Goal: Communication & Community: Answer question/provide support

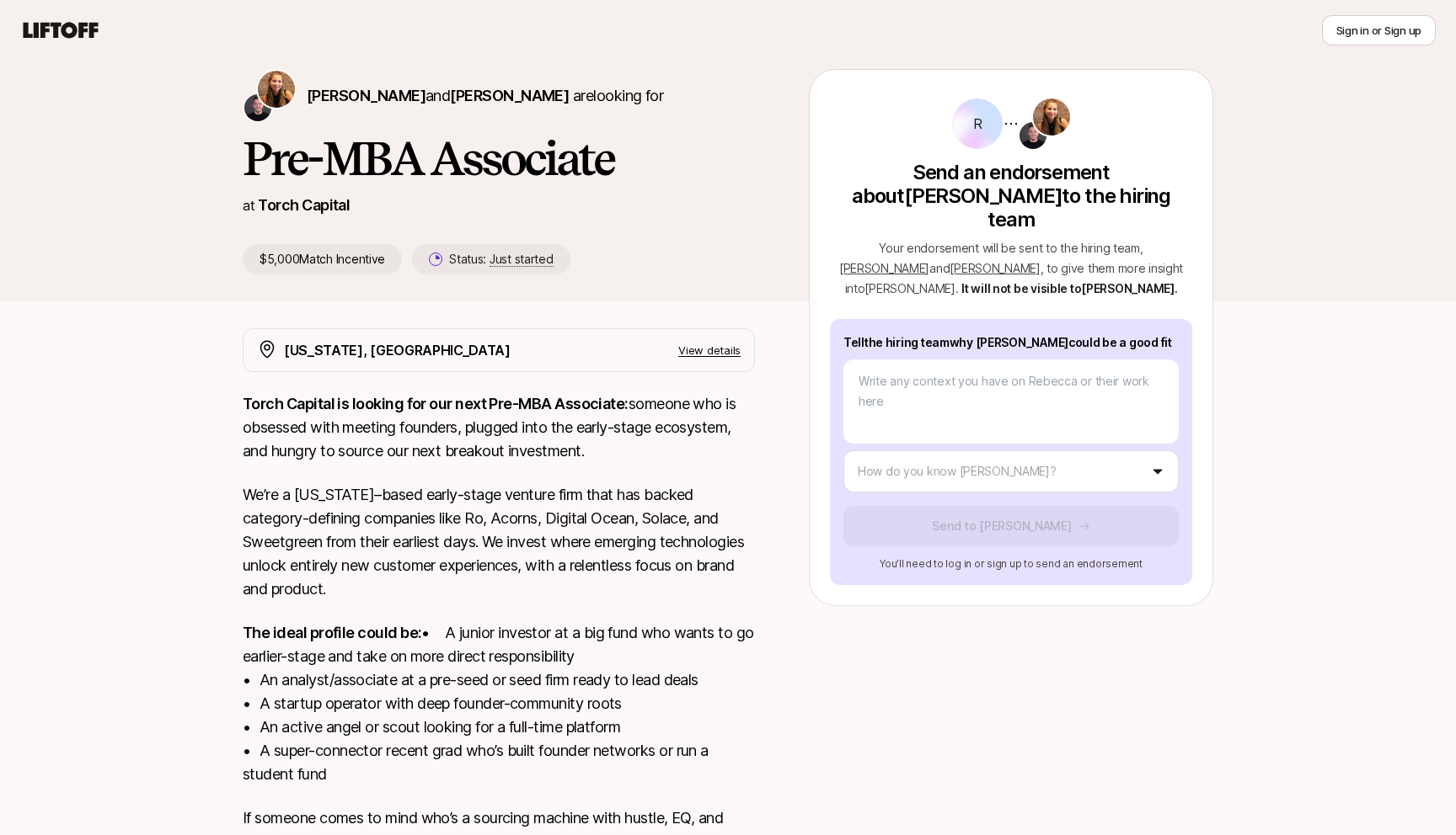
scroll to position [61, 0]
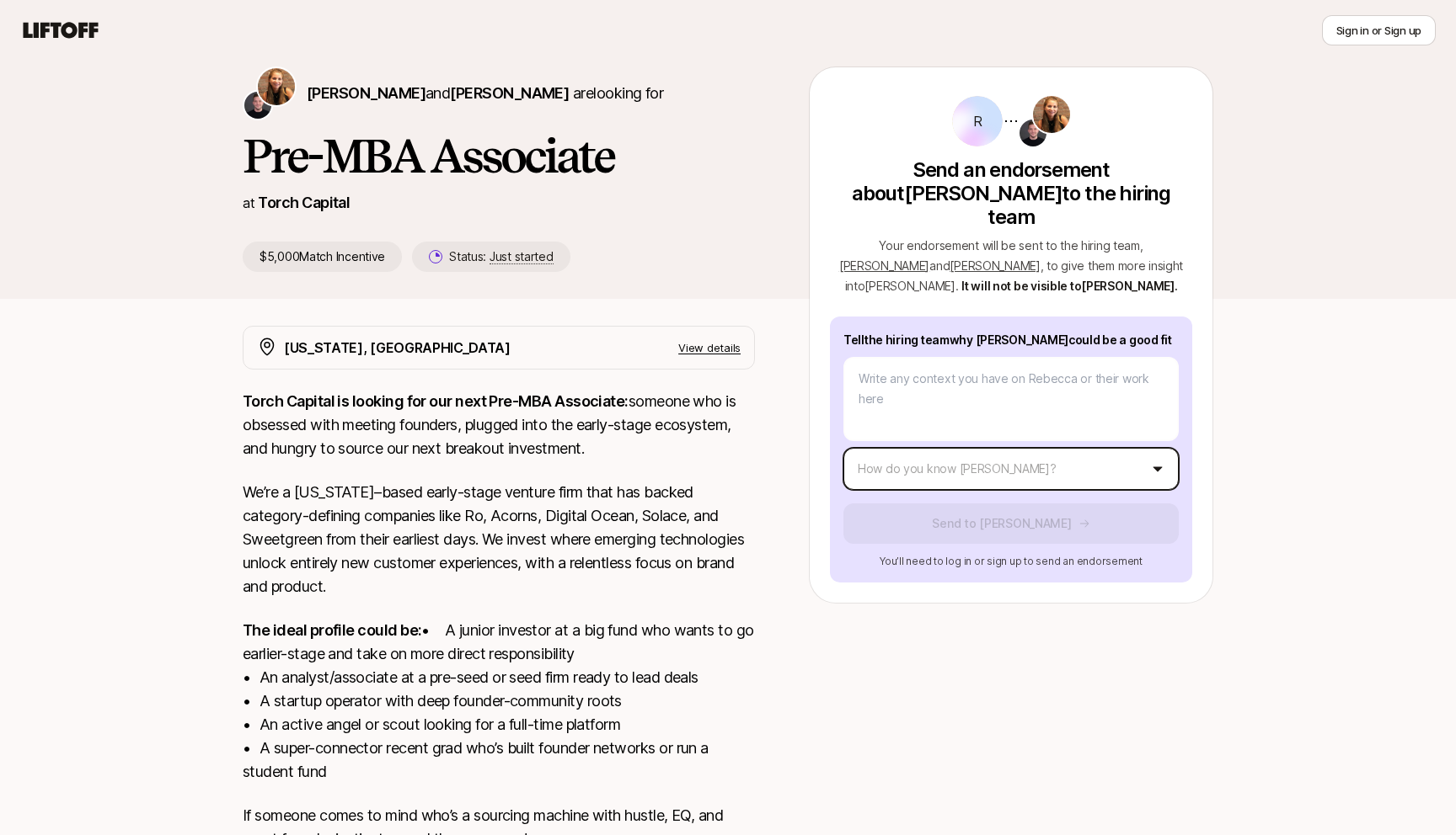
click at [926, 442] on body "New to Liftoff? See how it works Sign in or Sign up Sign in or Sign up [PERSON_…" at bounding box center [728, 356] width 1456 height 835
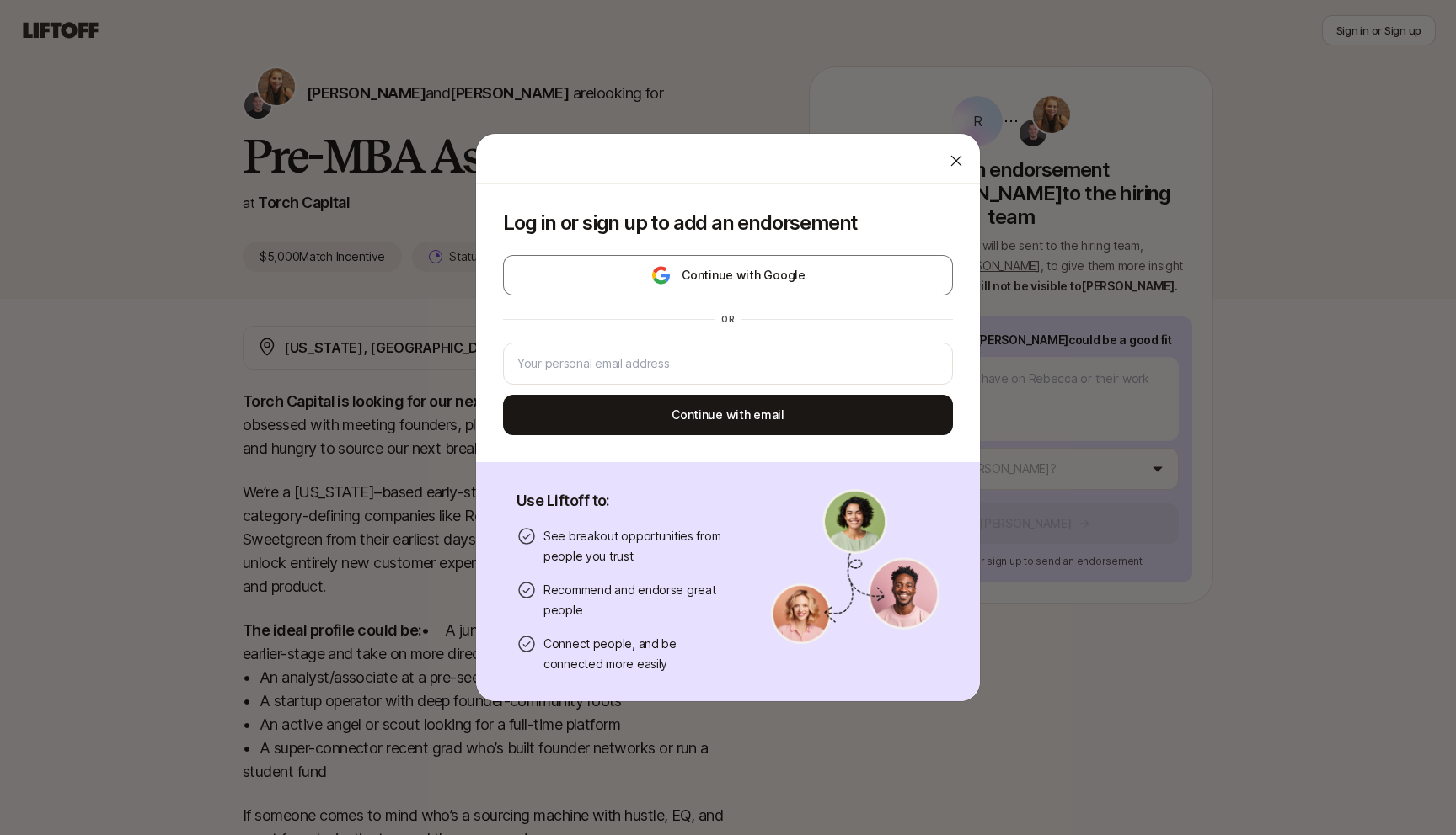
click at [962, 153] on icon at bounding box center [956, 160] width 17 height 17
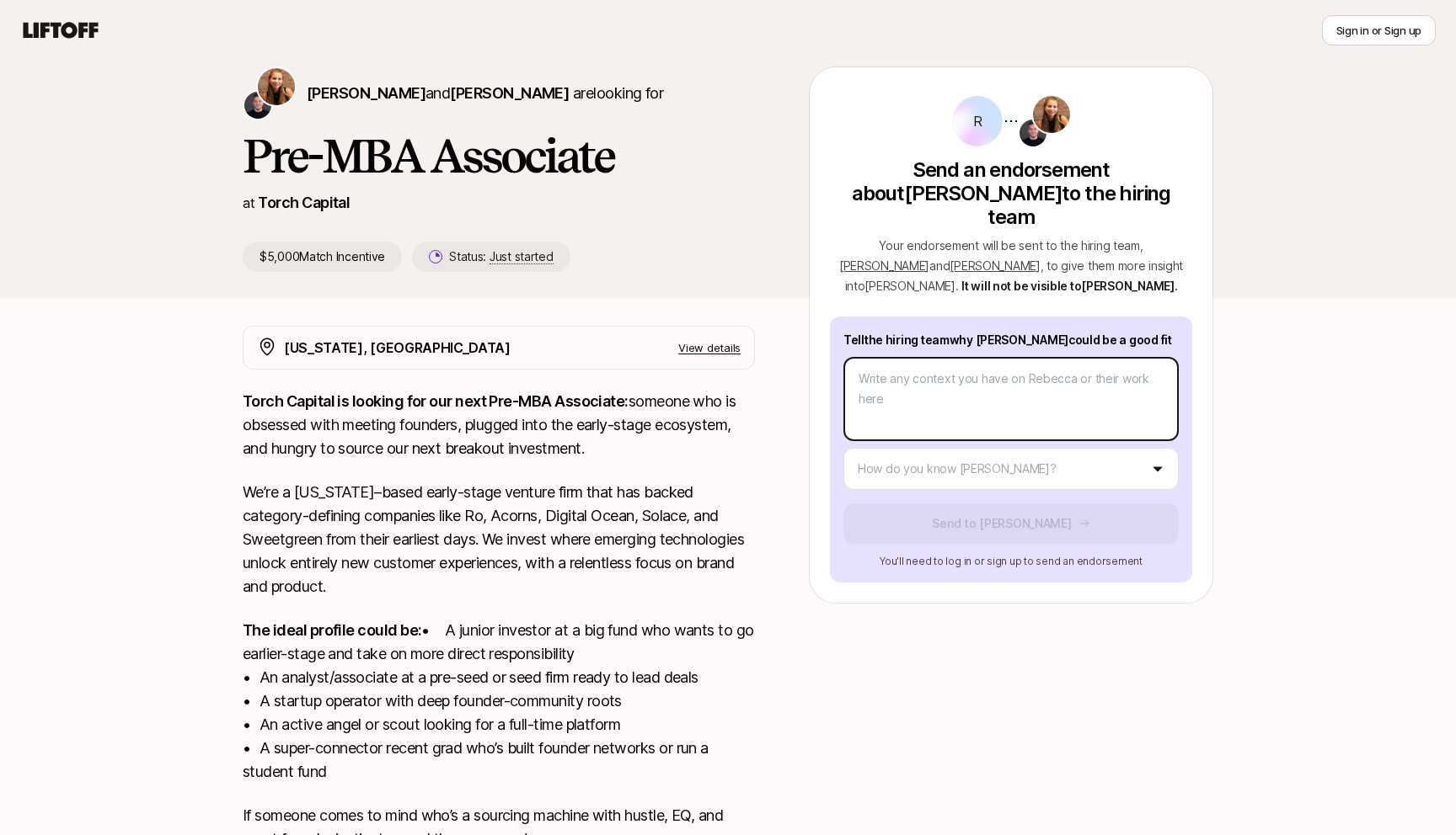
type textarea "x"
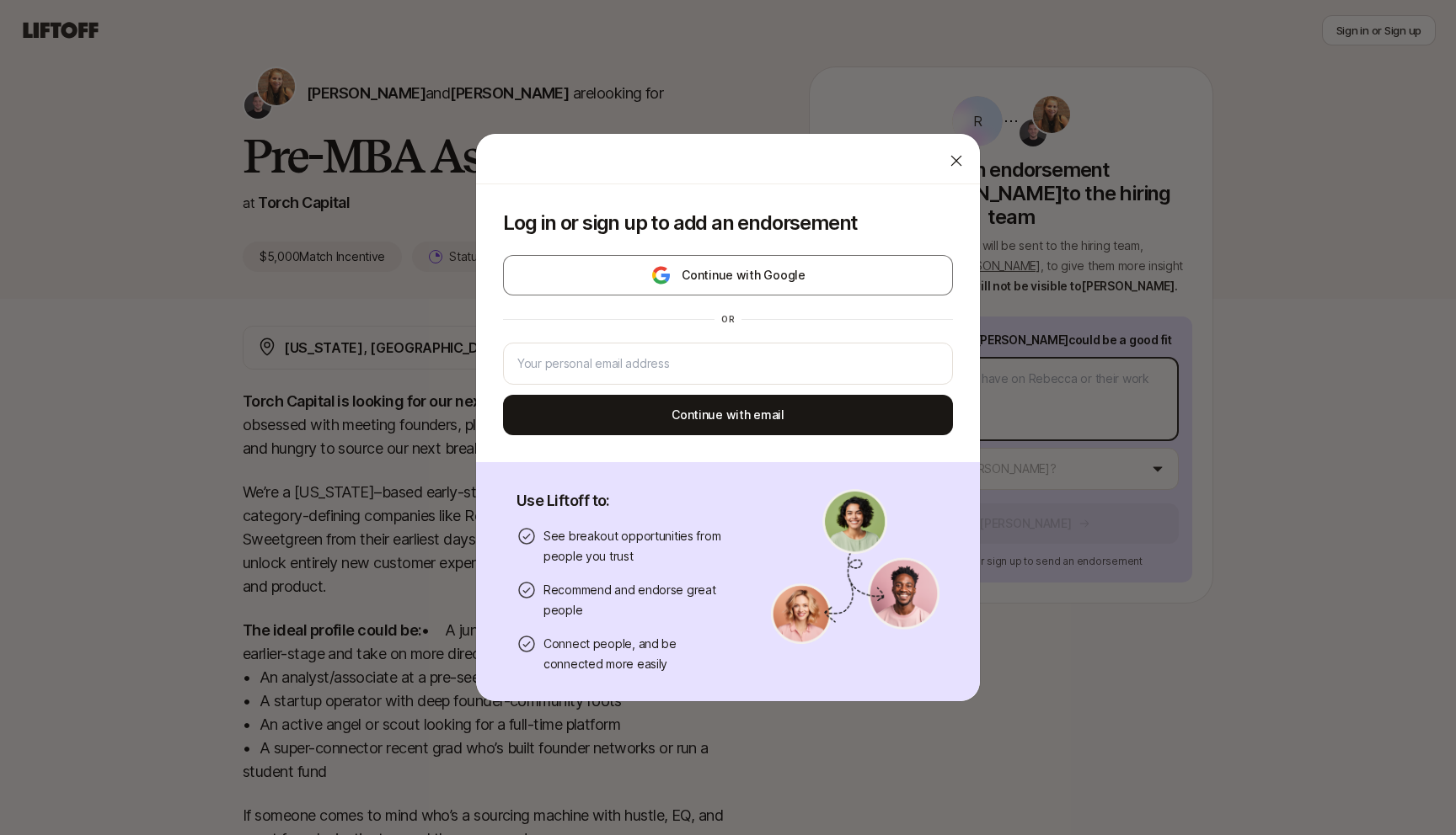
click at [949, 360] on body "New to Liftoff? See how it works Sign in or Sign up Sign in or Sign up [PERSON_…" at bounding box center [728, 356] width 1456 height 835
click at [711, 367] on input "email" at bounding box center [728, 364] width 422 height 20
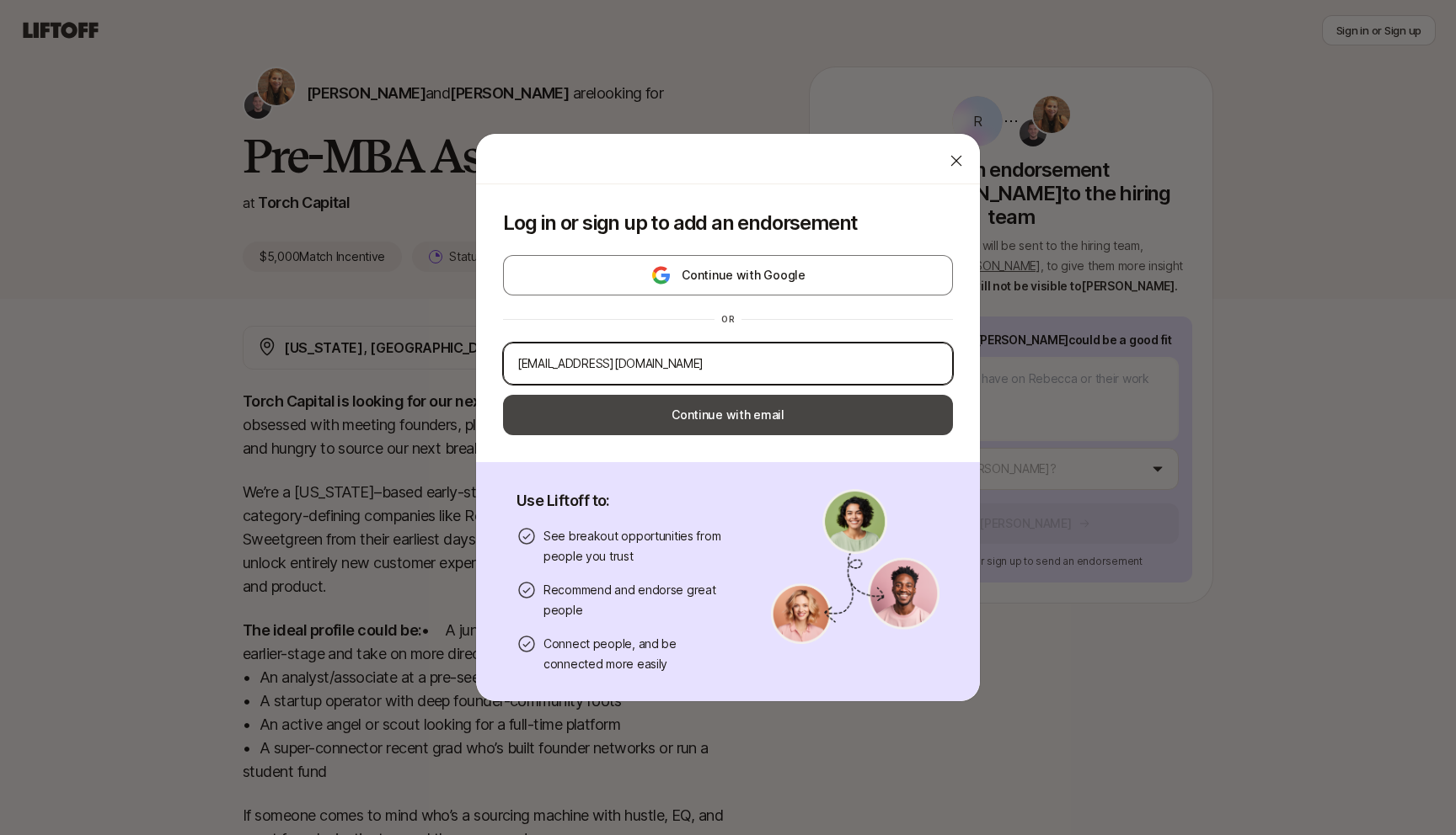
type input "[EMAIL_ADDRESS][DOMAIN_NAME]"
click at [724, 415] on button "Continue with email" at bounding box center [728, 415] width 450 height 41
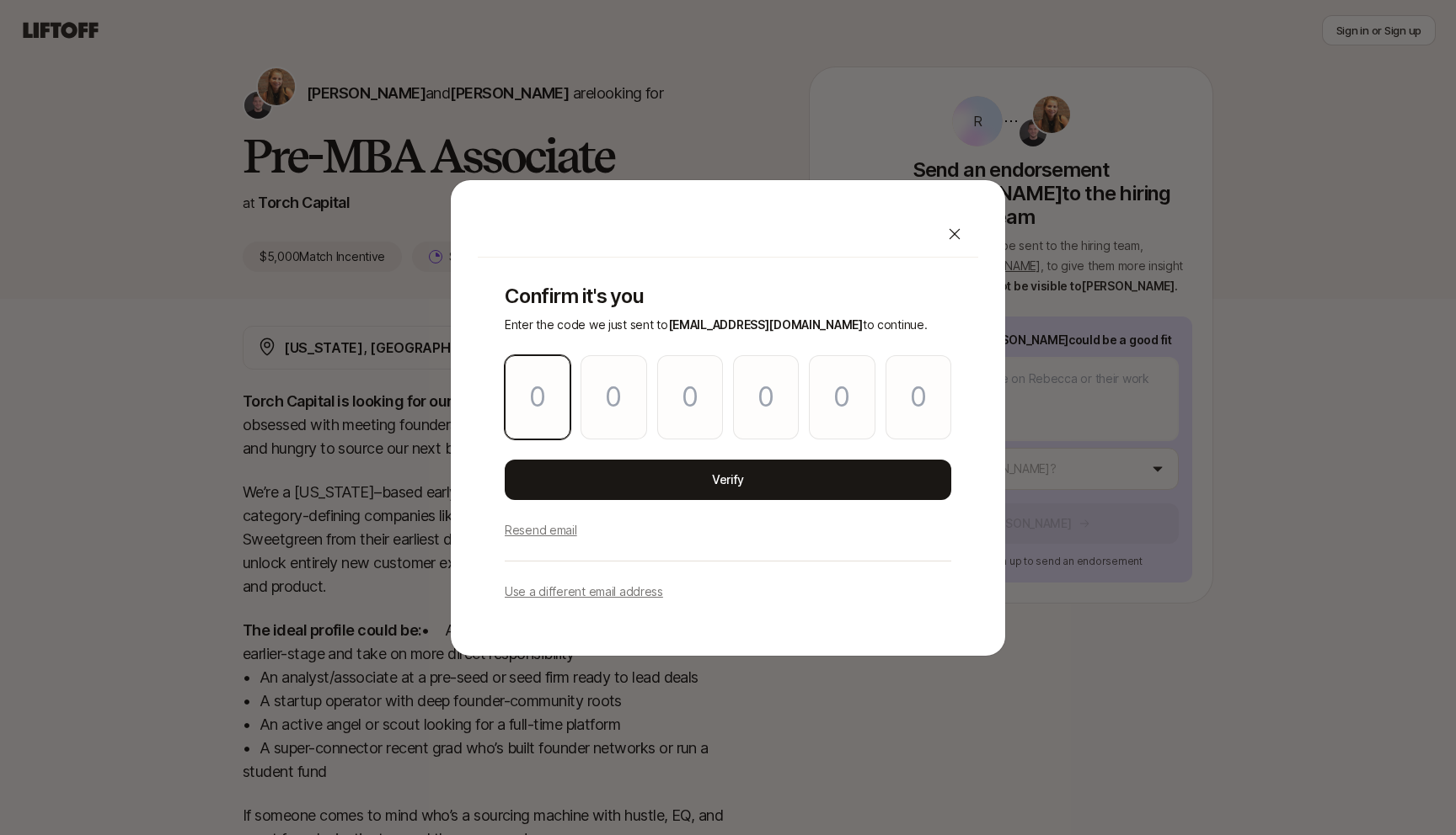
click at [539, 370] on input "Please enter OTP character 1" at bounding box center [537, 397] width 65 height 84
type input "4"
type input "3"
type input "7"
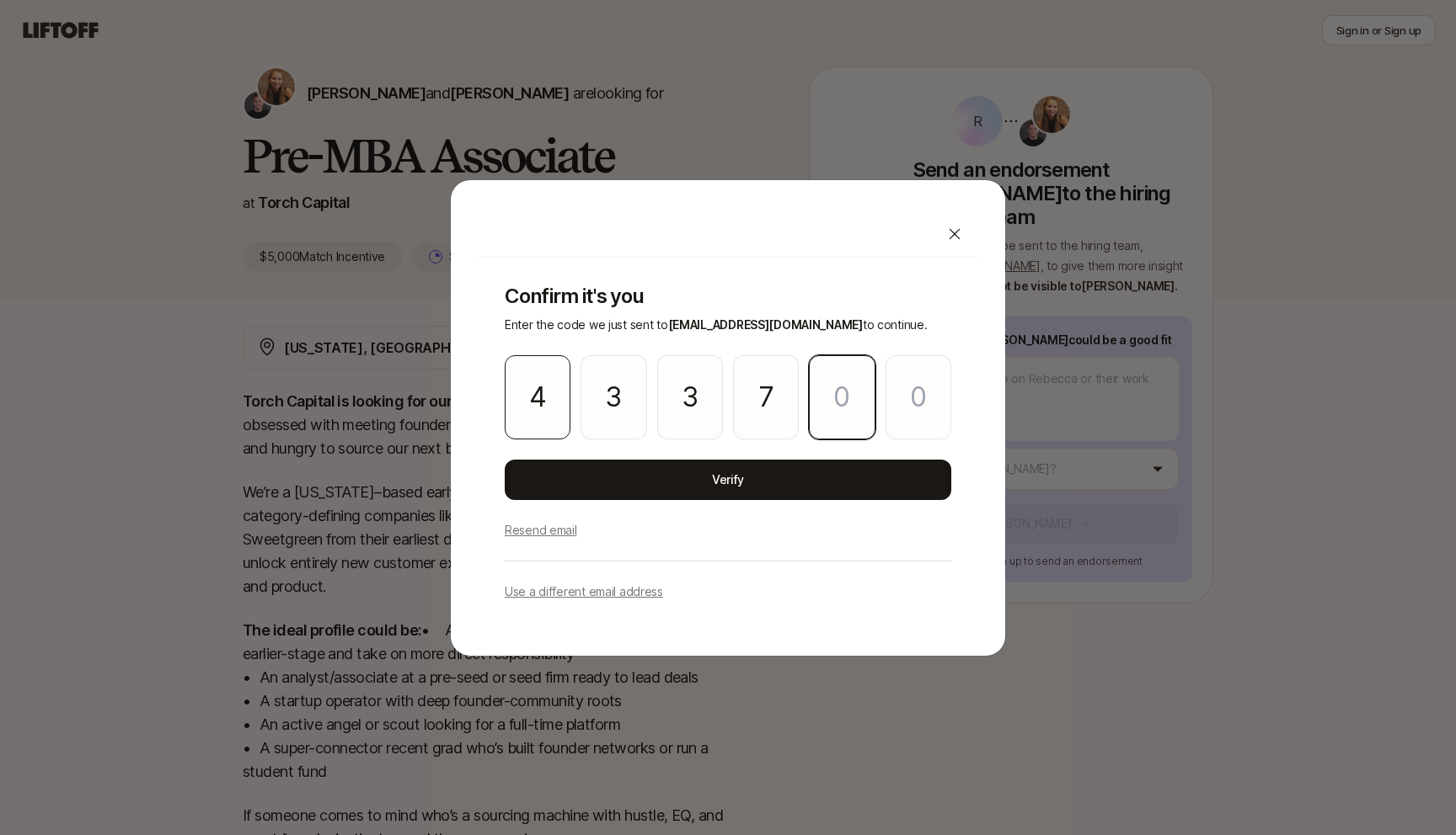
type input "0"
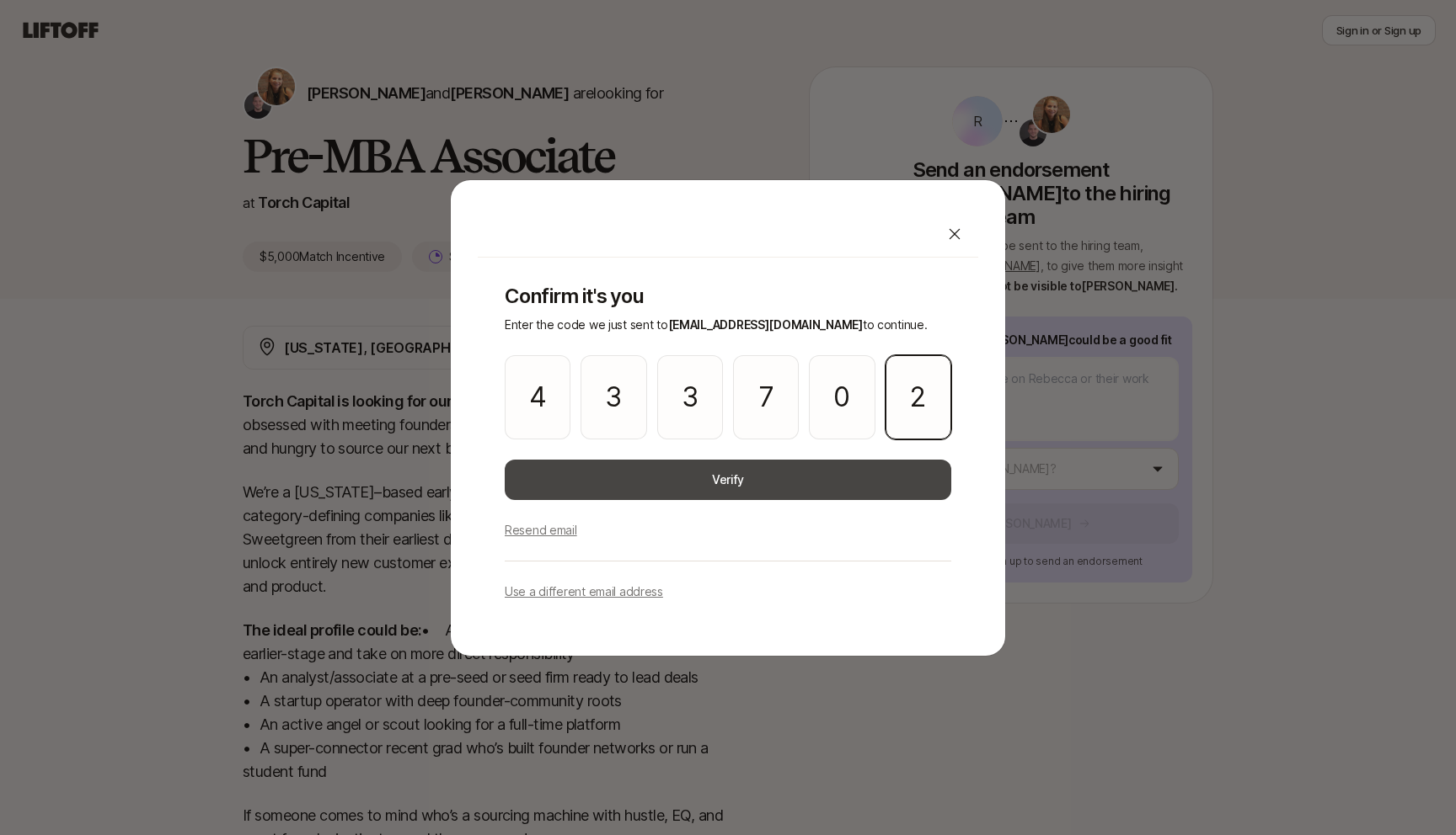
type input "2"
click at [598, 482] on button "Verify" at bounding box center [728, 480] width 446 height 41
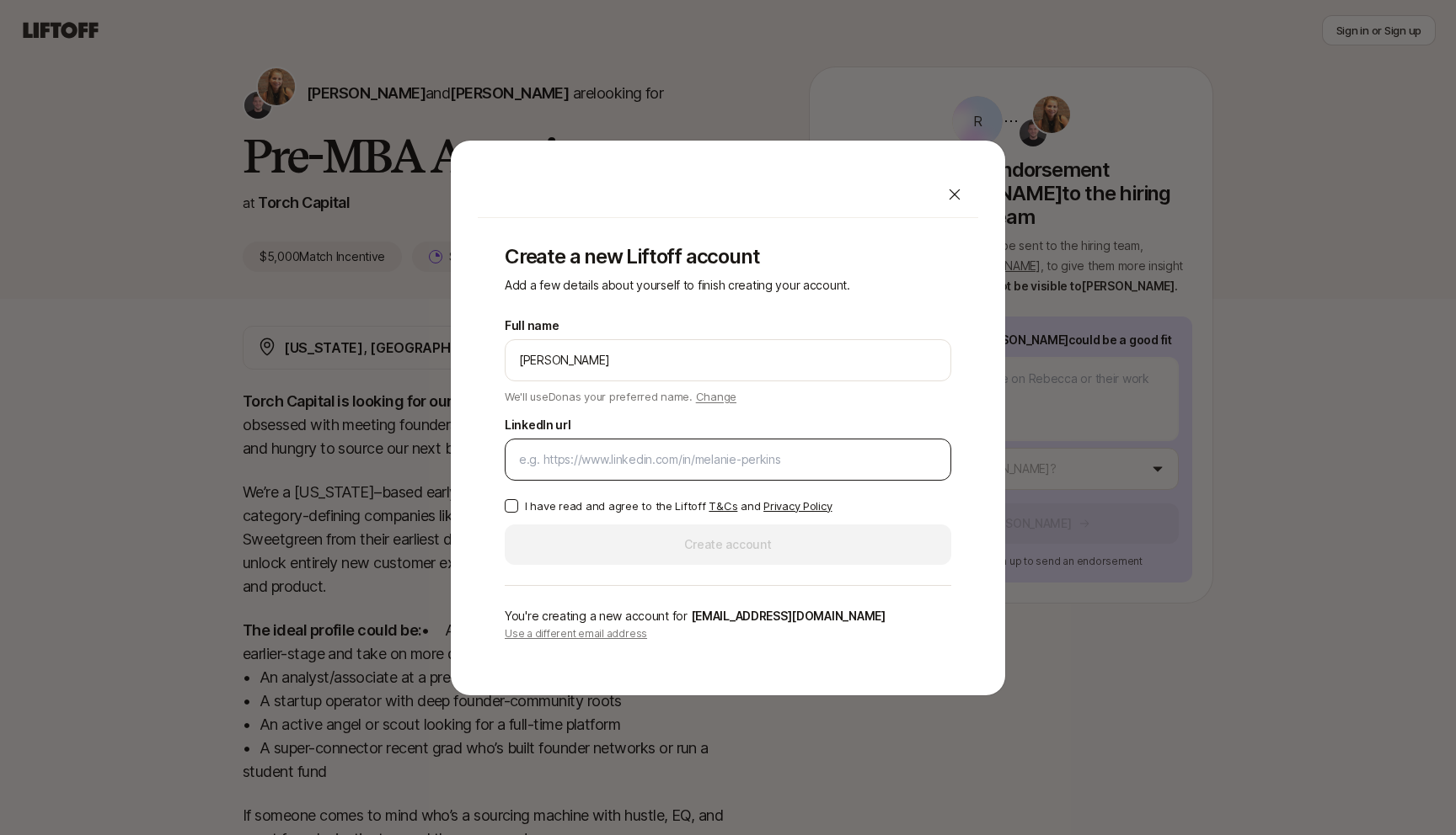
type input "[PERSON_NAME]"
click at [541, 459] on input "LinkedIn url" at bounding box center [728, 460] width 418 height 20
click at [578, 458] on input "LinkedIn url" at bounding box center [728, 460] width 418 height 20
paste input "[URL][DOMAIN_NAME][PERSON_NAME]"
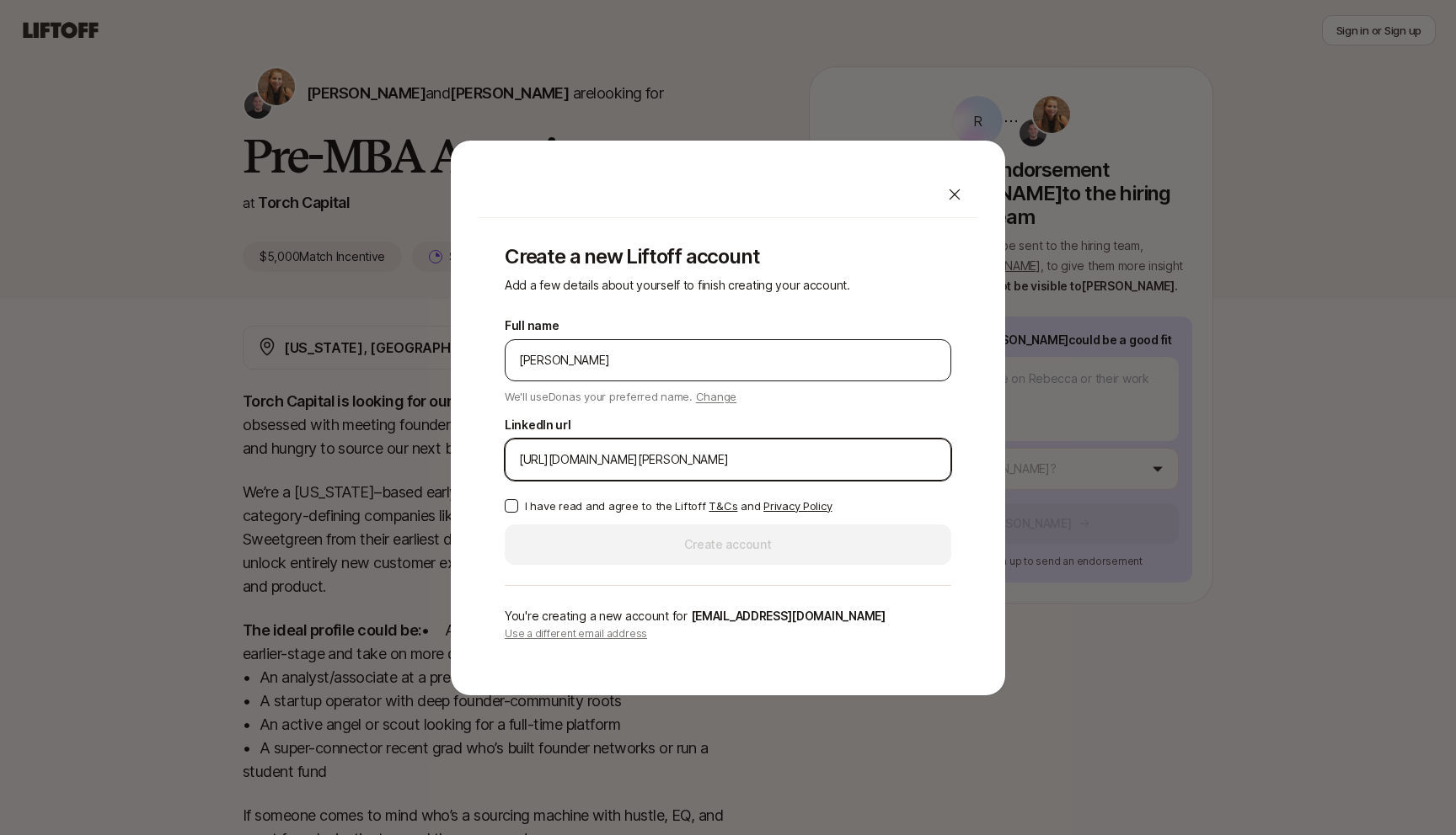
type input "[URL][DOMAIN_NAME][PERSON_NAME]"
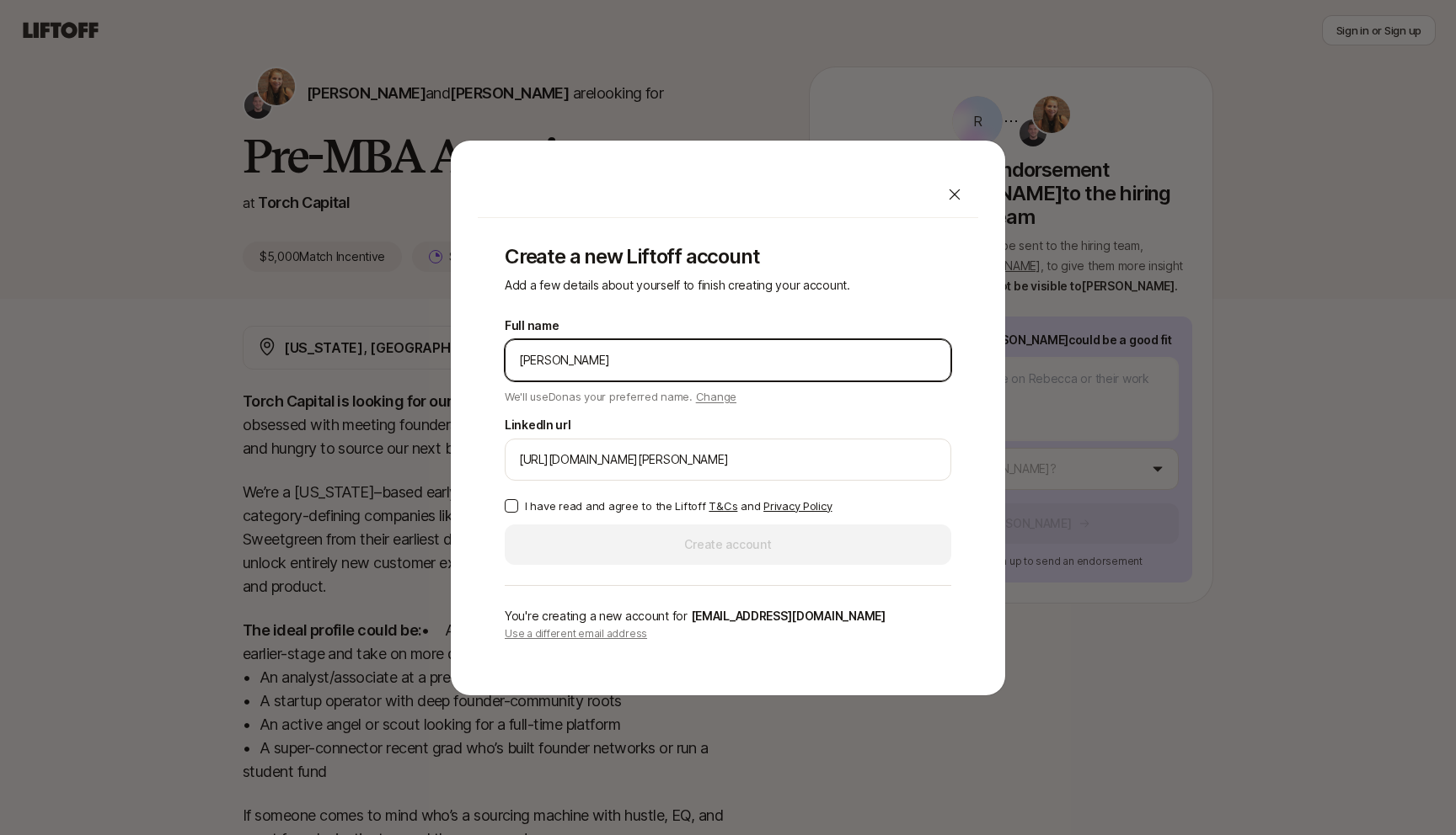
click at [608, 357] on input "[PERSON_NAME]" at bounding box center [728, 360] width 418 height 20
type input "[PERSON_NAME]"
click at [472, 475] on div "Create a new Liftoff account Add a few details about yourself to finish creatin…" at bounding box center [728, 418] width 556 height 557
click at [505, 495] on div "Full name [PERSON_NAME] We'll use Don as your preferred name. Change Preferred …" at bounding box center [728, 440] width 446 height 249
click at [513, 512] on button "I have read and agree to the Liftoff T&Cs and Privacy Policy" at bounding box center [512, 507] width 14 height 14
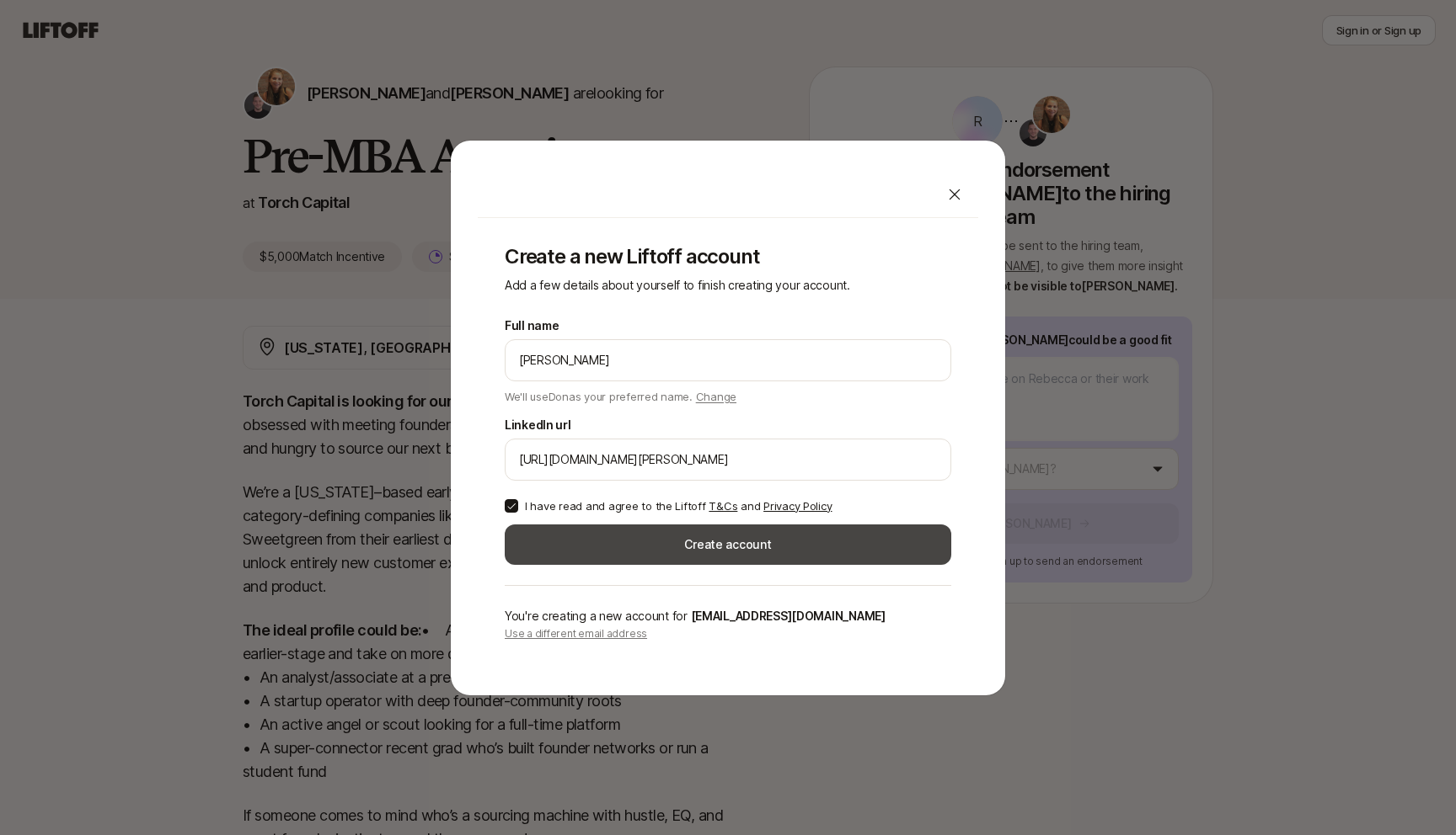
click at [641, 545] on button "Create account" at bounding box center [728, 544] width 446 height 41
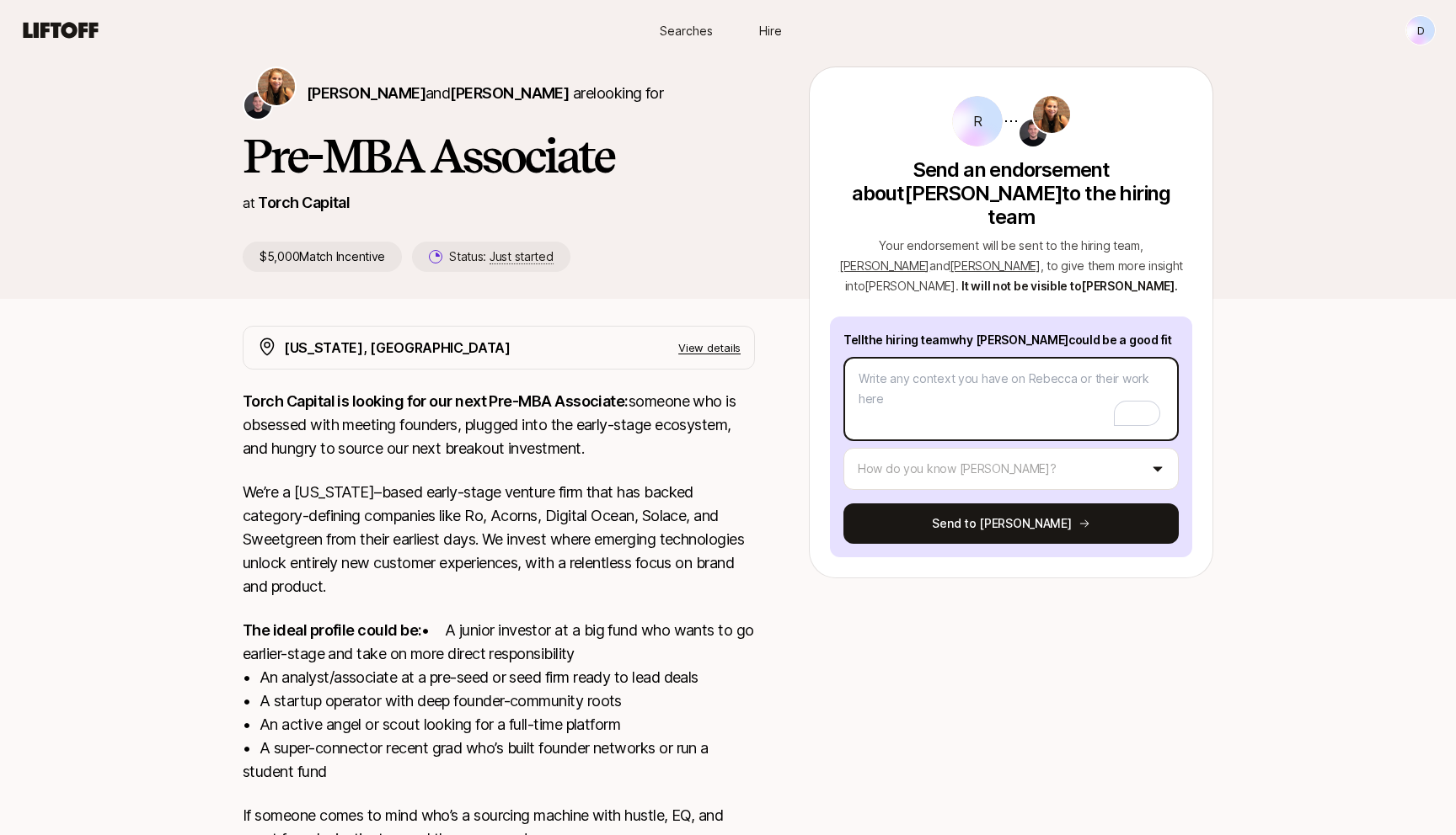
click at [961, 378] on textarea "To enrich screen reader interactions, please activate Accessibility in Grammarl…" at bounding box center [1011, 399] width 336 height 84
paste textarea "Here's a 2-paragraph referral for [PERSON_NAME]: I'm pleased to recommend [PERS…"
type textarea "x"
type textarea "Here's a 2-paragraph referral for [PERSON_NAME]: I'm pleased to recommend [PERS…"
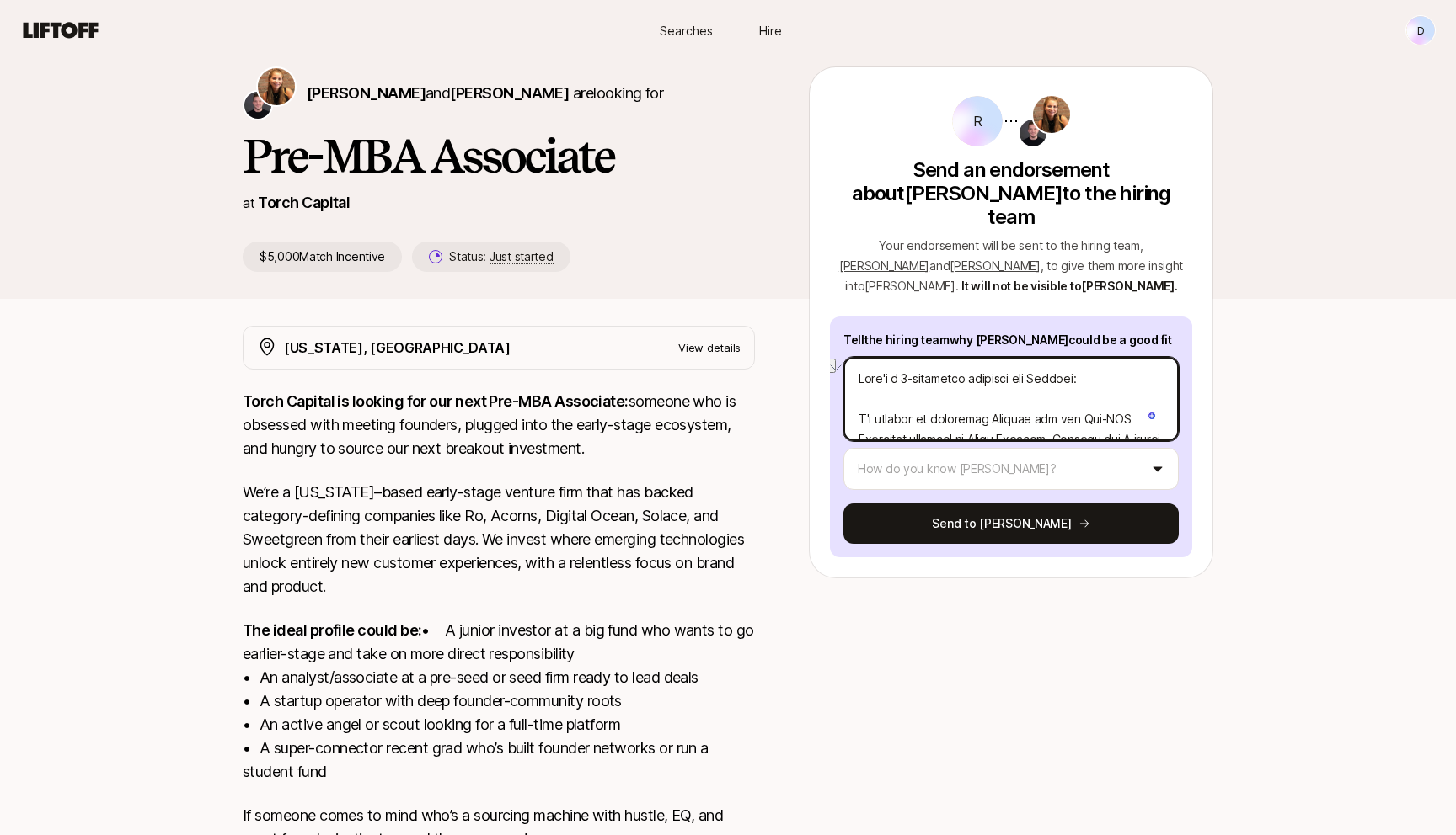
drag, startPoint x: 856, startPoint y: 396, endPoint x: 856, endPoint y: 348, distance: 48.0
click at [856, 357] on textarea "To enrich screen reader interactions, please activate Accessibility in Grammarl…" at bounding box center [1011, 399] width 336 height 84
type textarea "x"
type textarea "I'm pleased to recommend [PERSON_NAME] for the Pre-MBA Associate position at [G…"
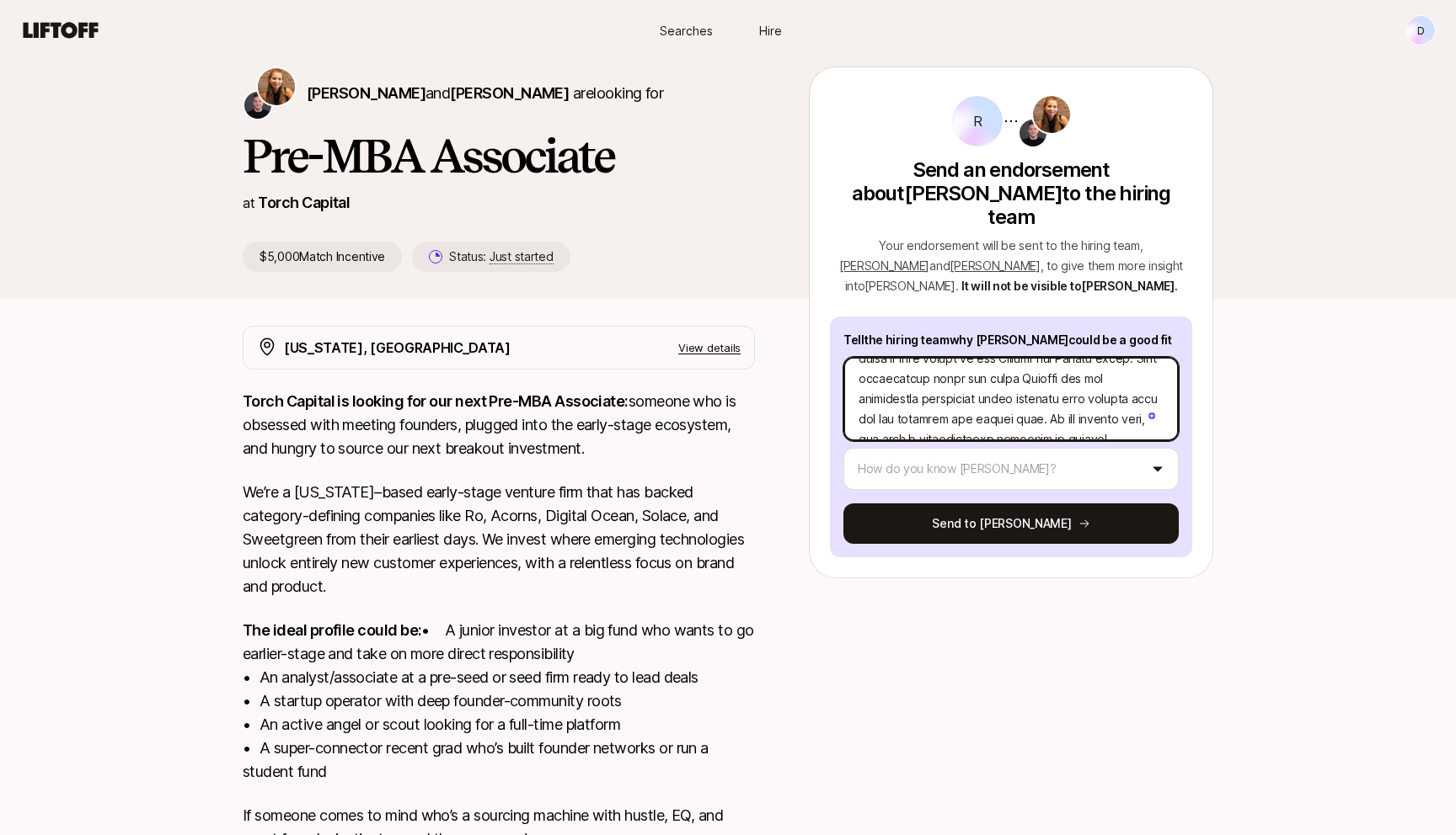
click at [994, 393] on textarea "To enrich screen reader interactions, please activate Accessibility in Grammarl…" at bounding box center [1011, 399] width 336 height 84
type textarea "x"
type textarea "[PERSON_NAME]'s cross-departmental collaboration skills would be invaluable to …"
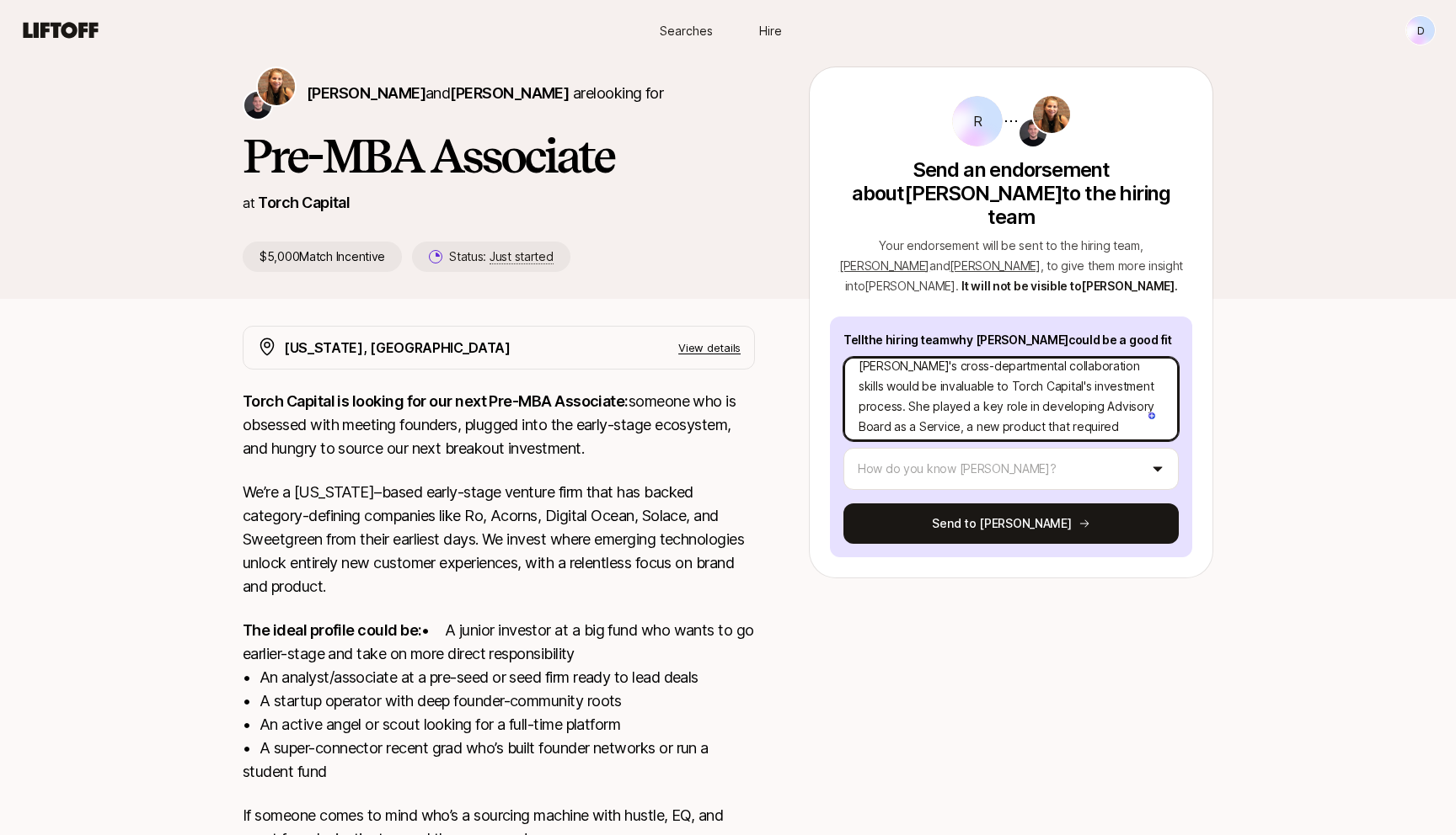
click at [1013, 399] on textarea "[PERSON_NAME]'s cross-departmental collaboration skills would be invaluable to …" at bounding box center [1011, 399] width 336 height 84
type textarea "x"
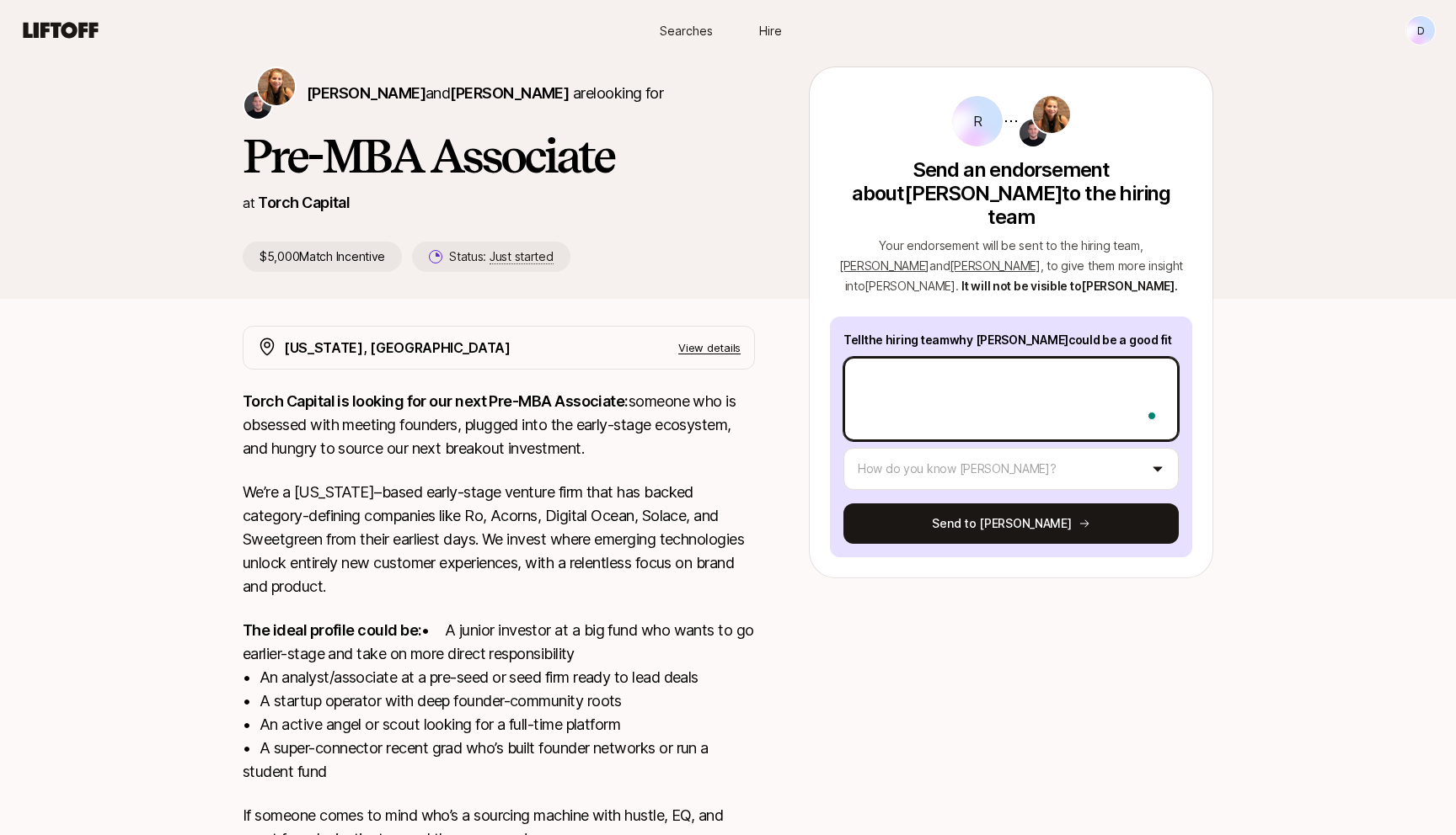
type textarea "x"
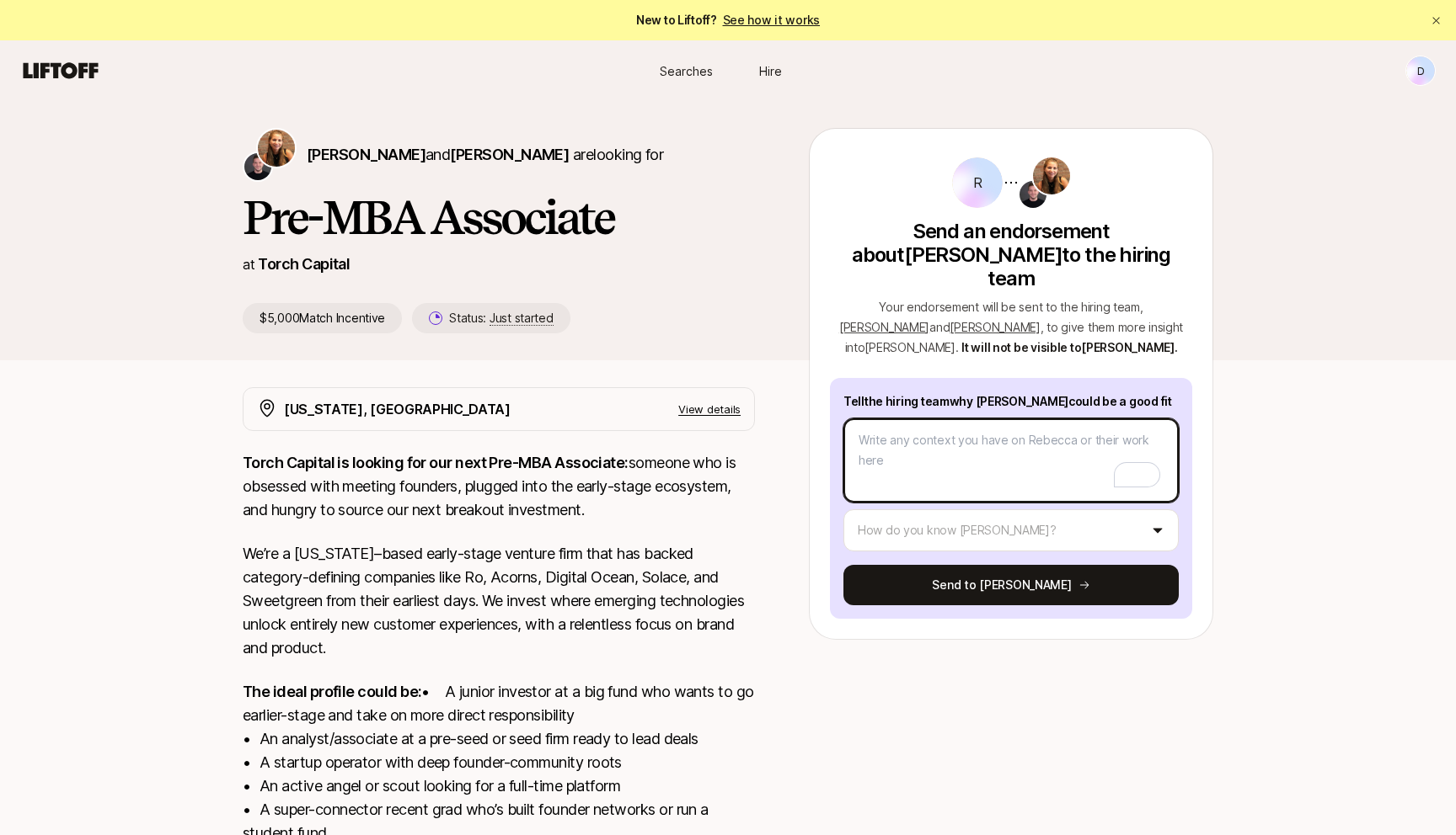
paste textarea "I'm pleased to recommend [PERSON_NAME] for the Pre-MBA Associate position at [G…"
type textarea "x"
type textarea "I'm pleased to recommend [PERSON_NAME] for the Pre-MBA Associate position at [G…"
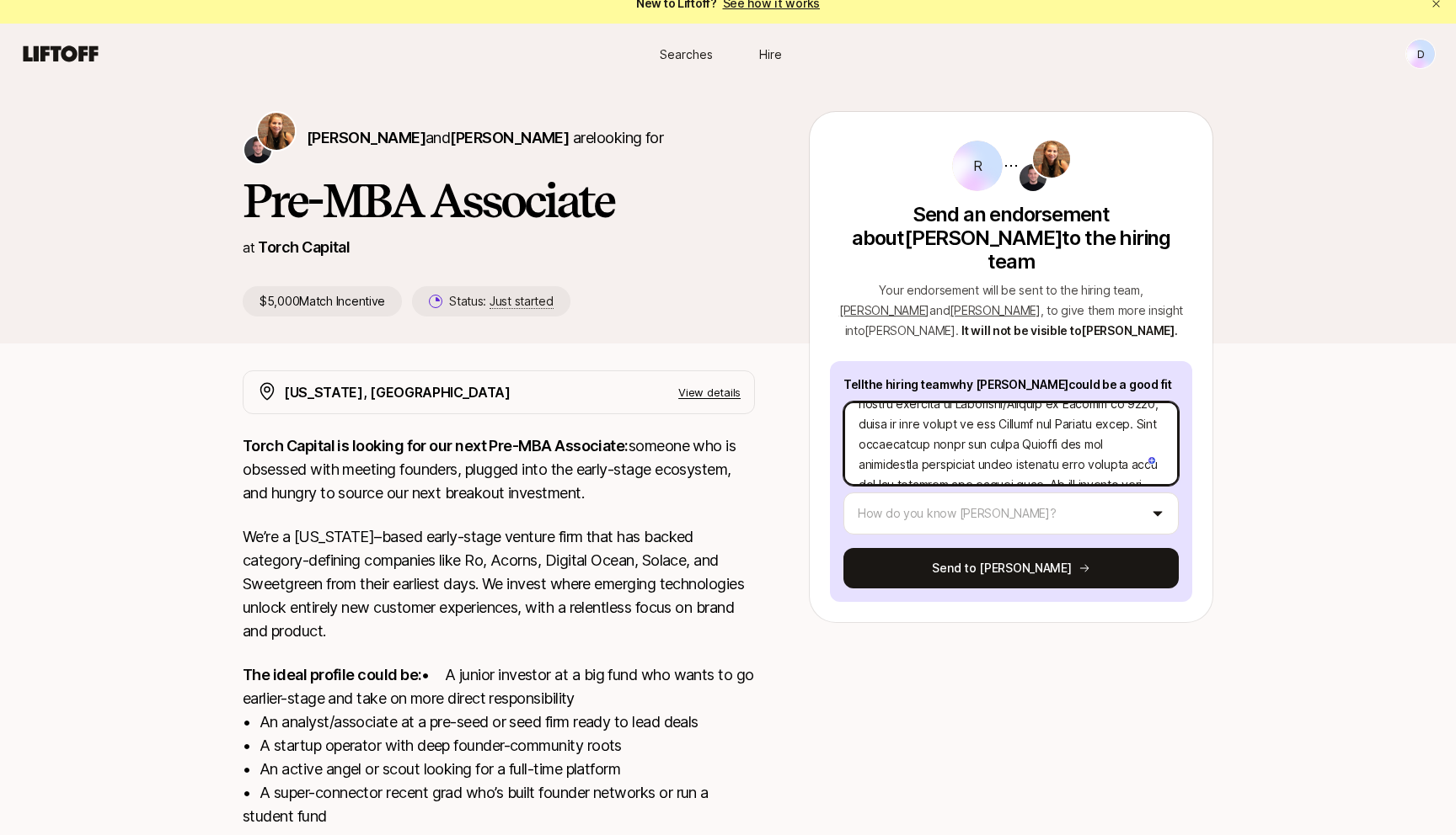
click at [1022, 410] on textarea "To enrich screen reader interactions, please activate Accessibility in Grammarl…" at bounding box center [1011, 443] width 336 height 84
type textarea "x"
type textarea "I'm pleased to recommend [PERSON_NAME] for the Pre-MBA Associate position at [G…"
type textarea "x"
type textarea "I'm pleased to recommend [PERSON_NAME] for the Pre-MBA Associate position at [G…"
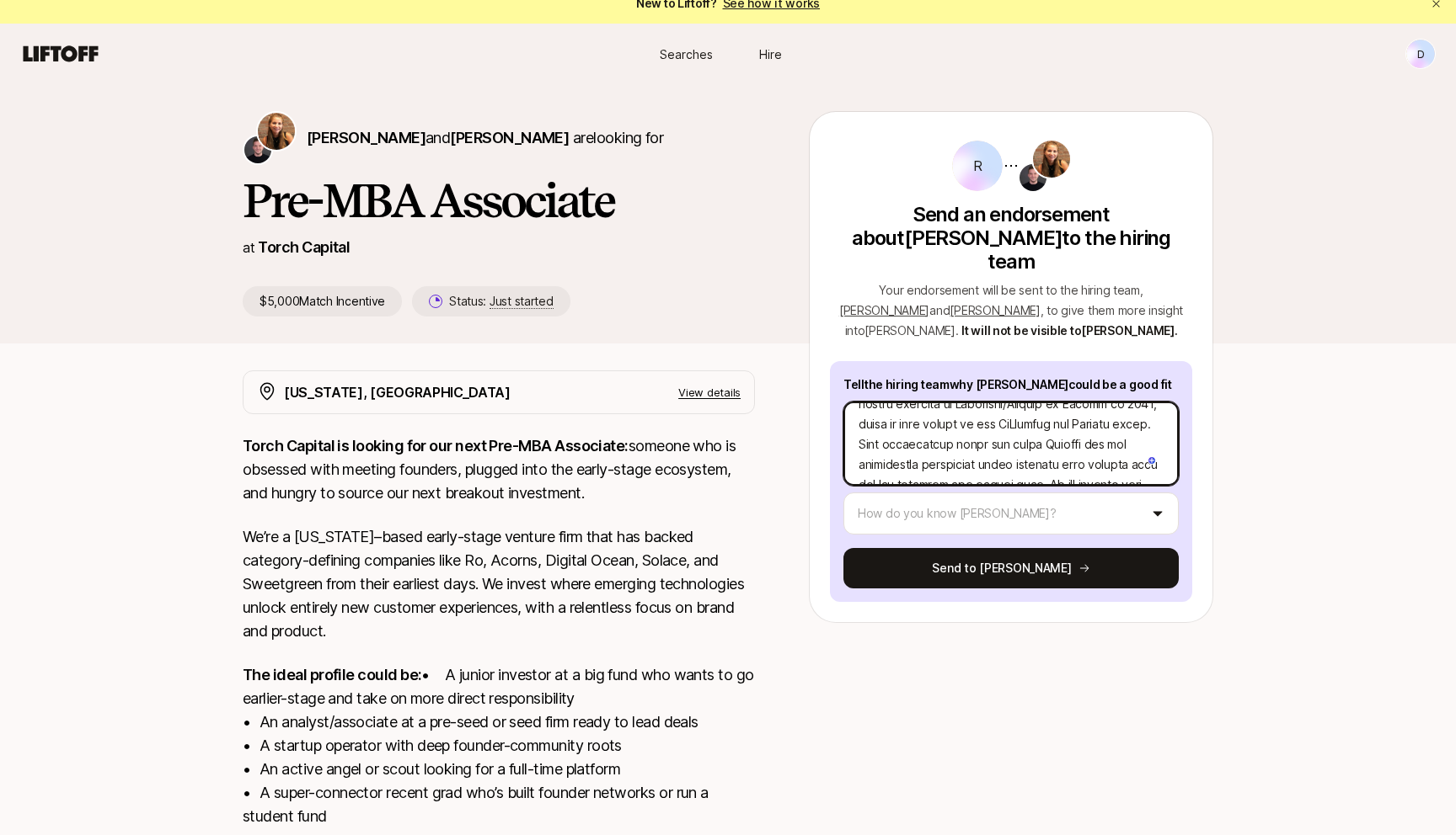
type textarea "x"
type textarea "I'm pleased to recommend [PERSON_NAME] for the Pre-MBA Associate position at [G…"
type textarea "x"
type textarea "I'm pleased to recommend [PERSON_NAME] for the Pre-MBA Associate position at [G…"
type textarea "x"
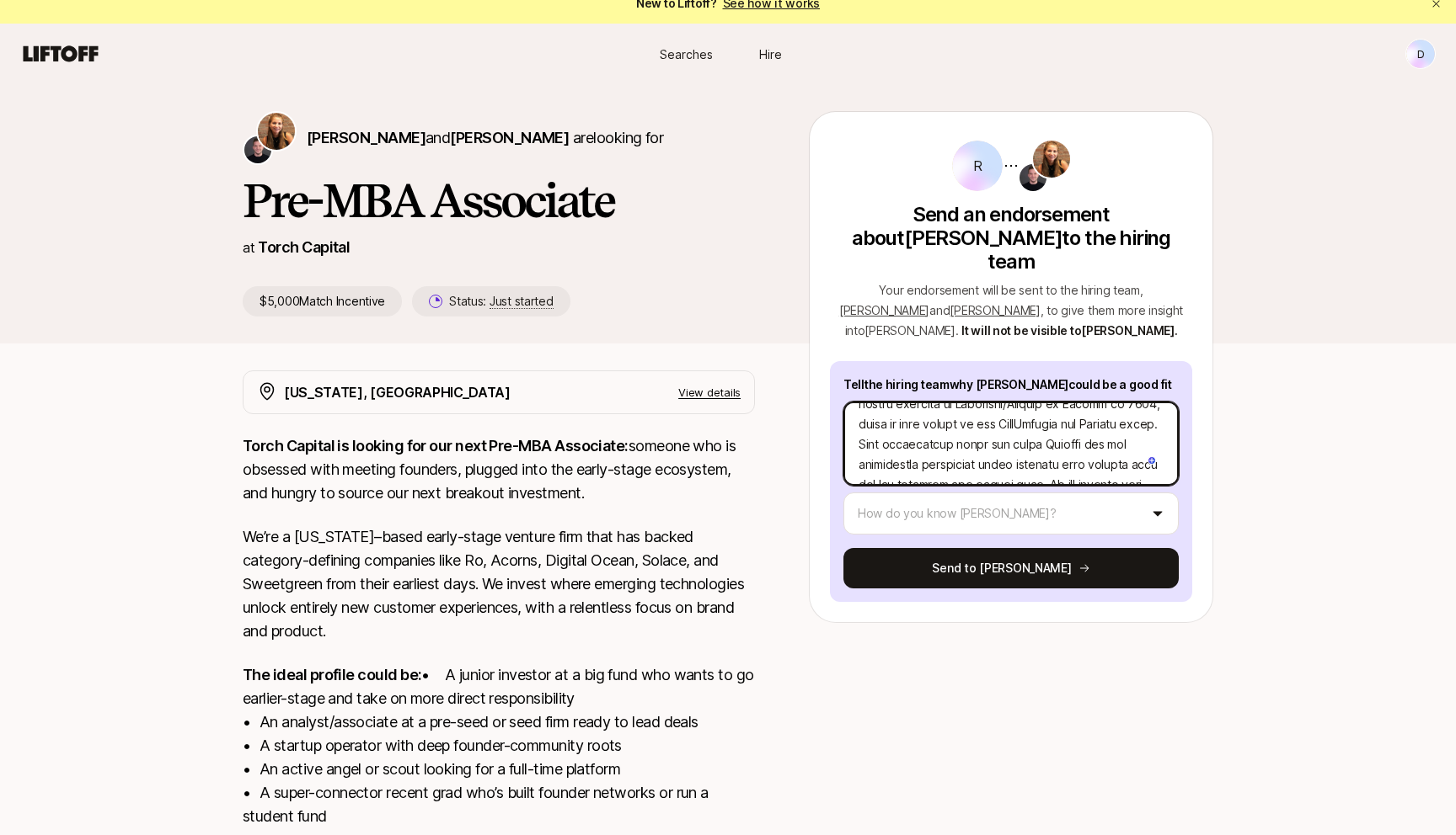
type textarea "I'm pleased to recommend [PERSON_NAME] for the Pre-MBA Associate position at [G…"
type textarea "x"
type textarea "I'm pleased to recommend [PERSON_NAME] for the Pre-MBA Associate position at [G…"
type textarea "x"
type textarea "I'm pleased to recommend [PERSON_NAME] for the Pre-MBA Associate position at [G…"
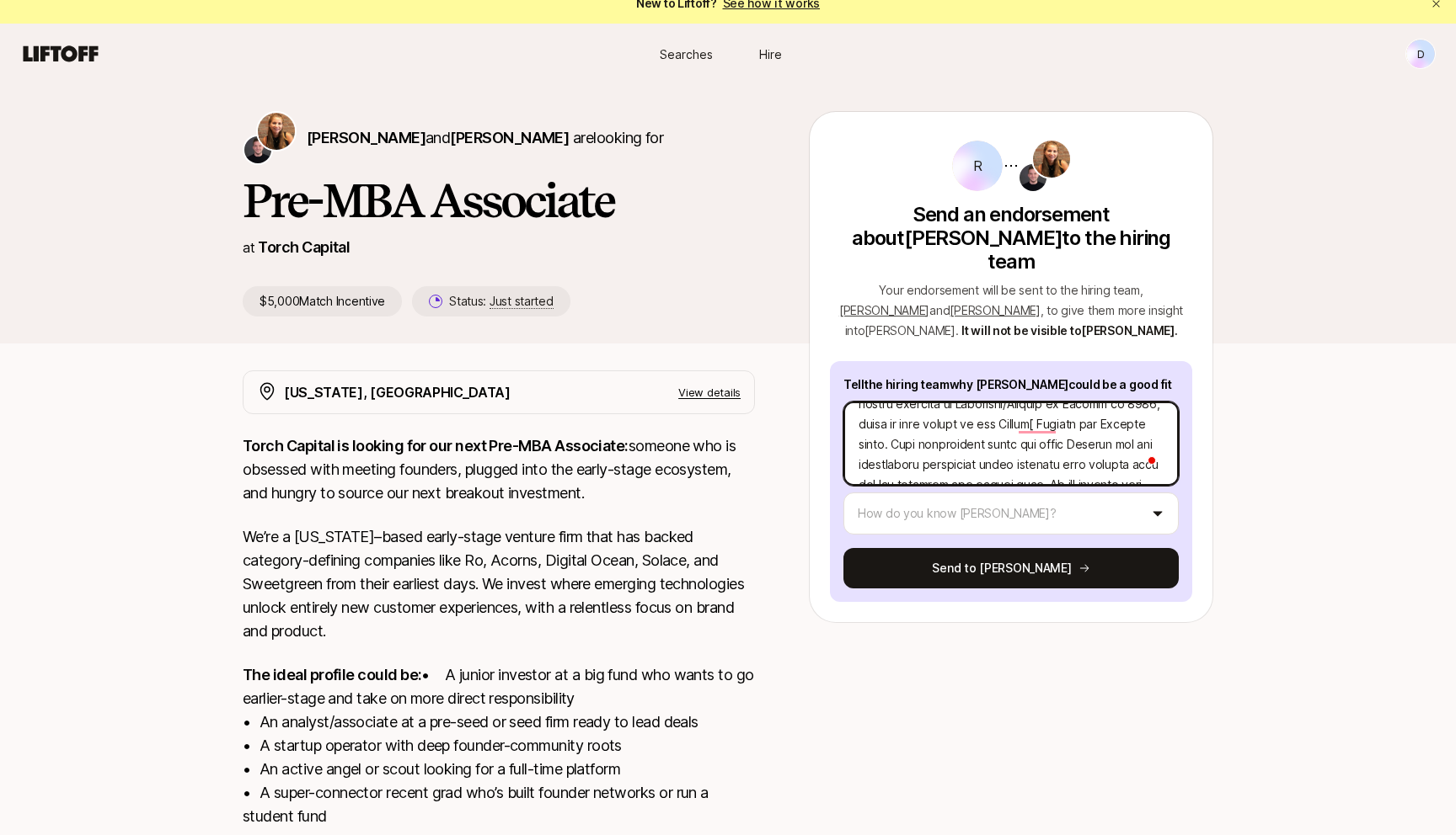
type textarea "x"
type textarea "I'm pleased to recommend [PERSON_NAME] for the Pre-MBA Associate position at [G…"
type textarea "x"
type textarea "I'm pleased to recommend [PERSON_NAME] for the Pre-MBA Associate position at [G…"
type textarea "x"
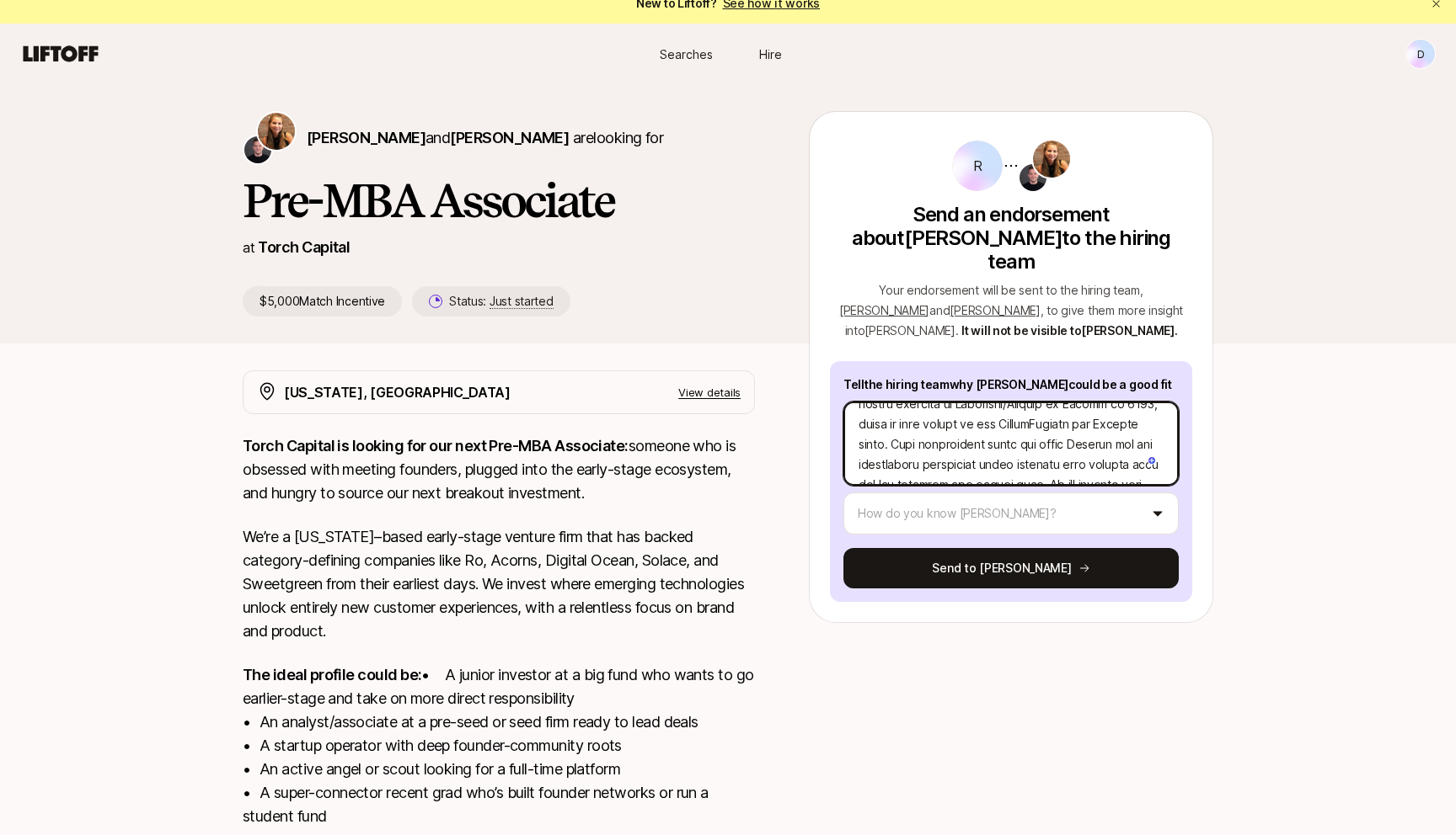
type textarea "I'm pleased to recommend [PERSON_NAME] for the Pre-MBA Associate position at [G…"
type textarea "x"
type textarea "I'm pleased to recommend [PERSON_NAME] for the Pre-MBA Associate position at [G…"
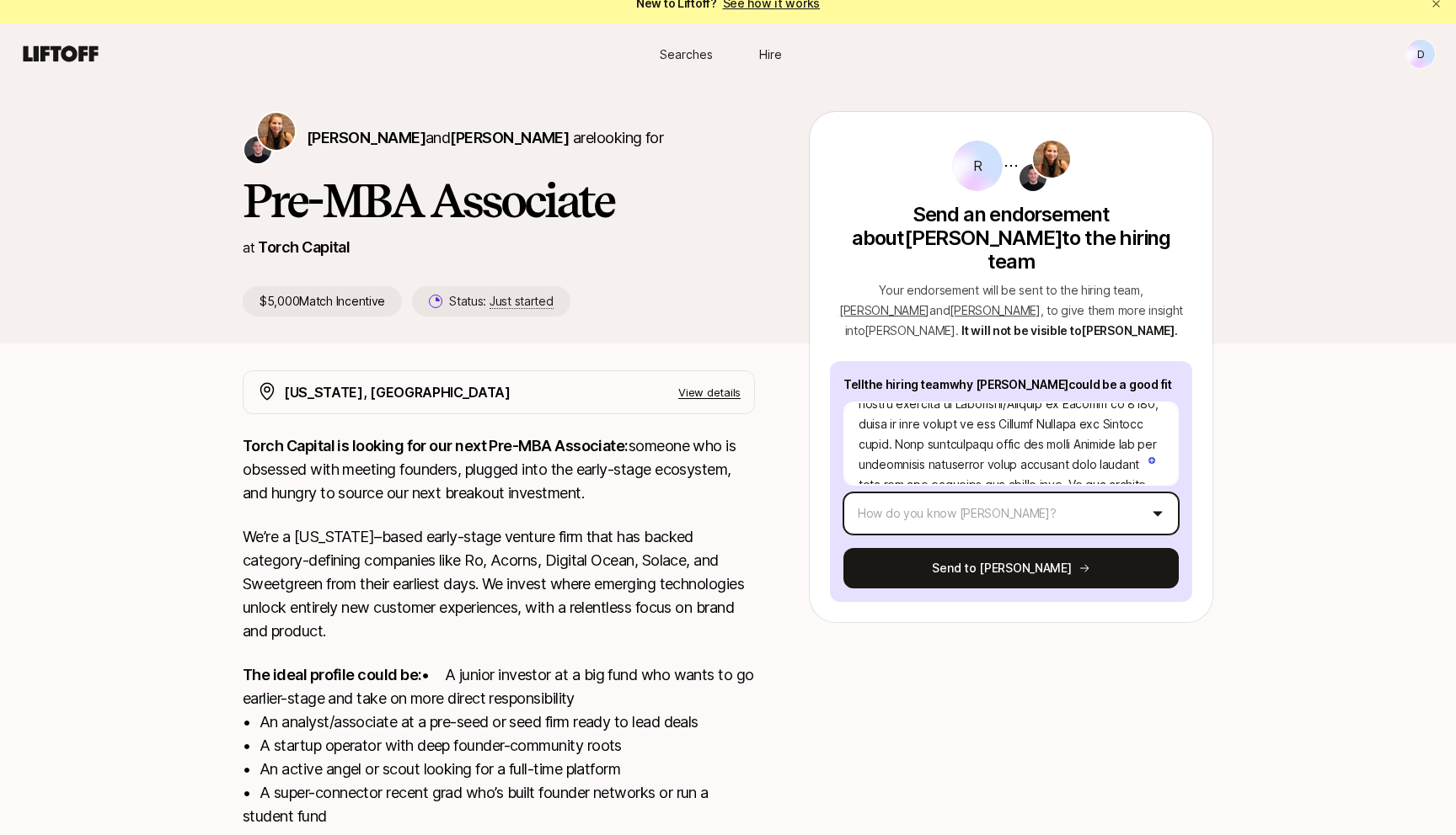
click at [1051, 502] on html "New to Liftoff? See how it works D Searches Hire Searches Hire D [PERSON_NAME] …" at bounding box center [728, 401] width 1456 height 835
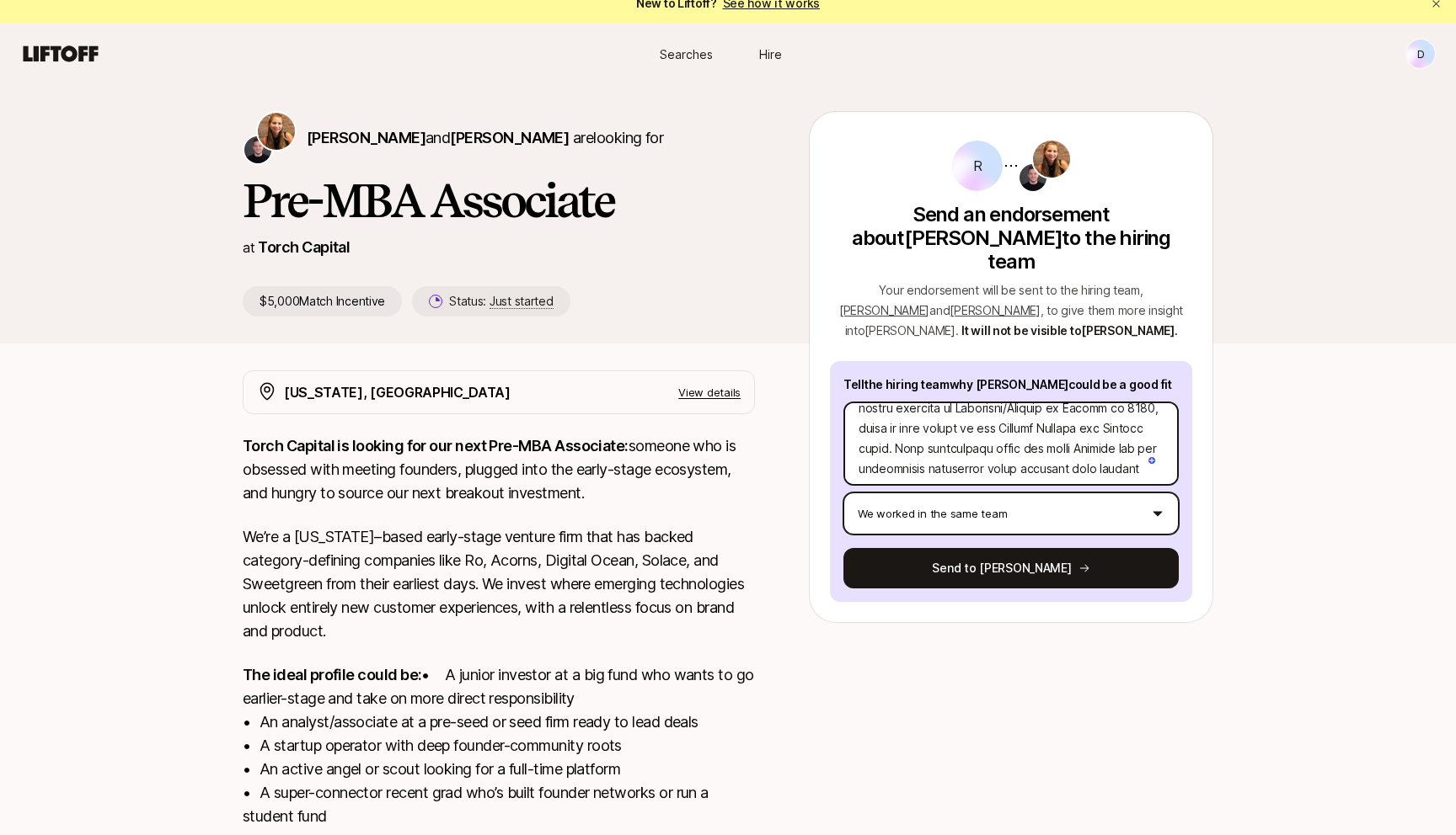
scroll to position [105, 0]
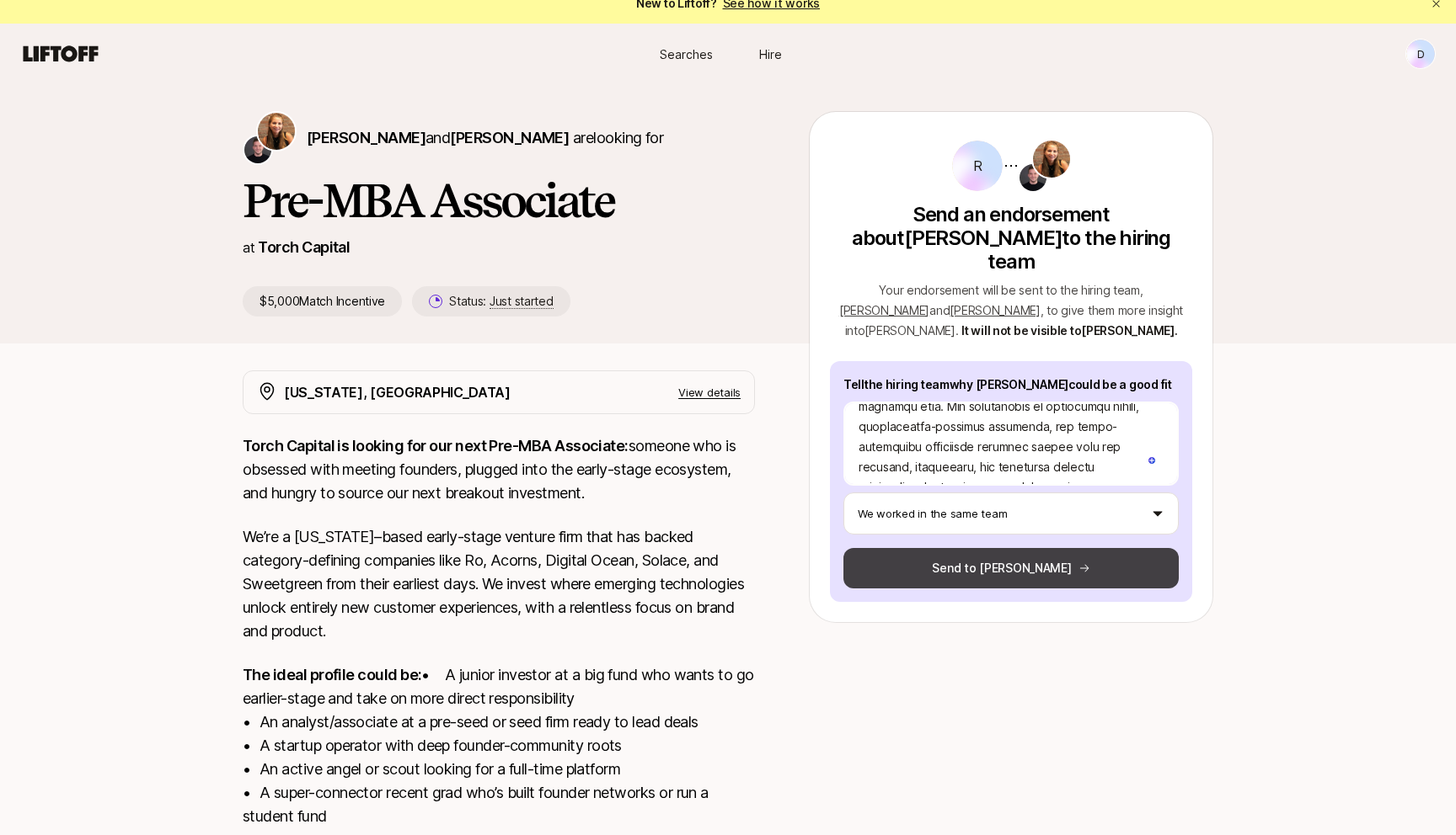
click at [983, 548] on button "Send to [PERSON_NAME]" at bounding box center [1011, 568] width 336 height 41
type textarea "x"
